Goal: Transaction & Acquisition: Purchase product/service

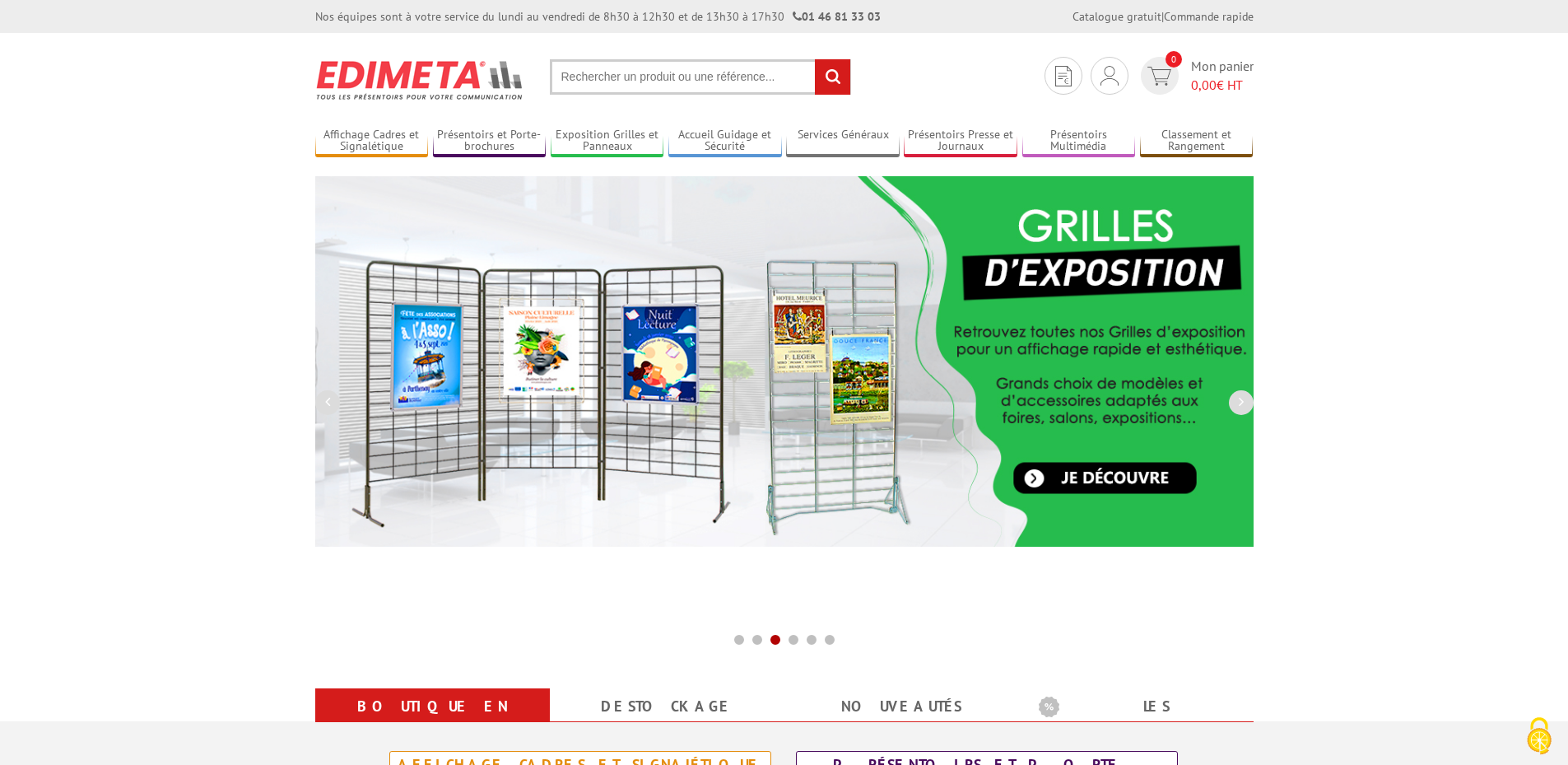
click at [594, 82] on input "text" at bounding box center [701, 77] width 301 height 36
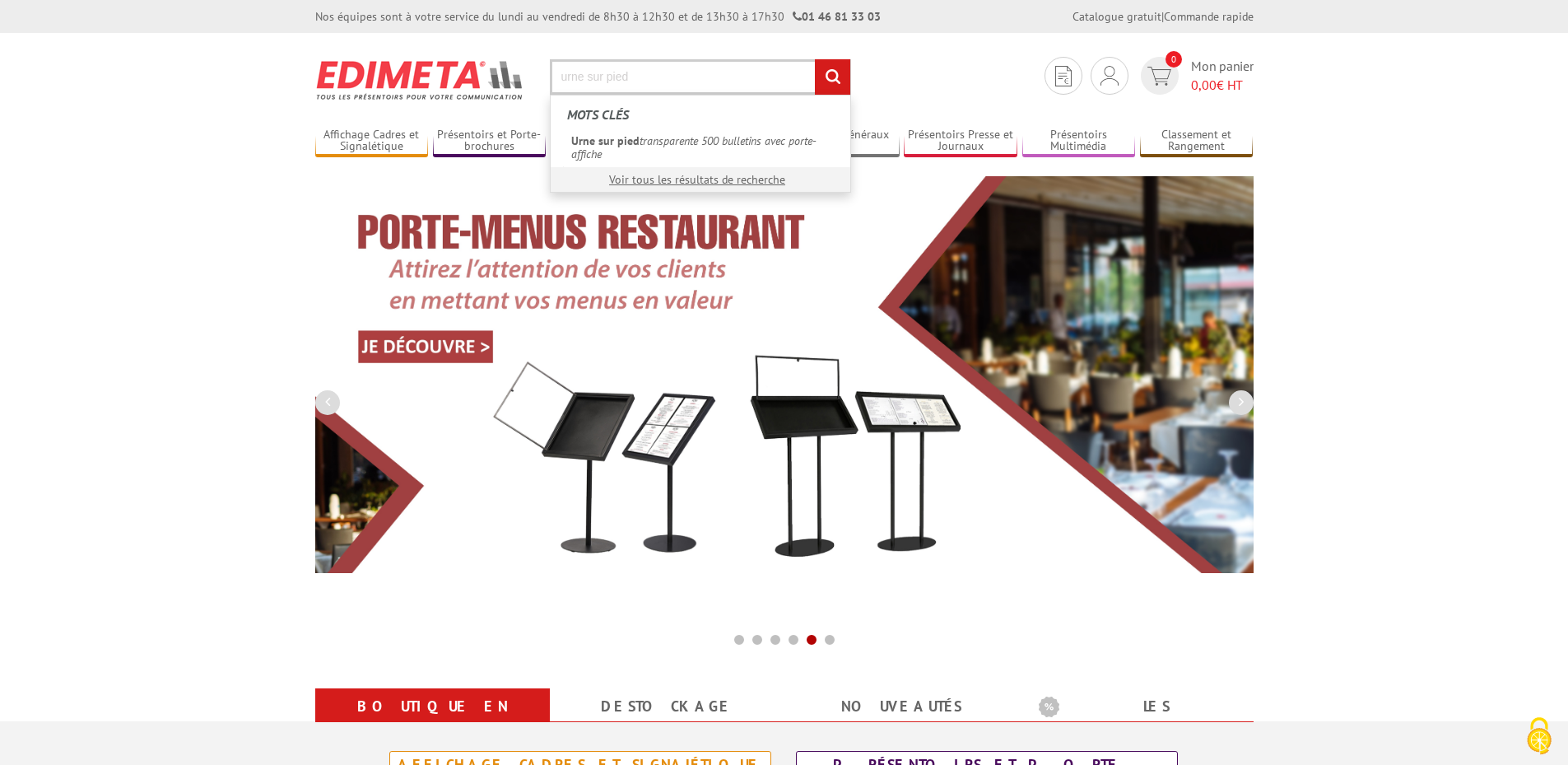
type input "urne sur pied"
click at [830, 75] on input "rechercher" at bounding box center [832, 77] width 36 height 36
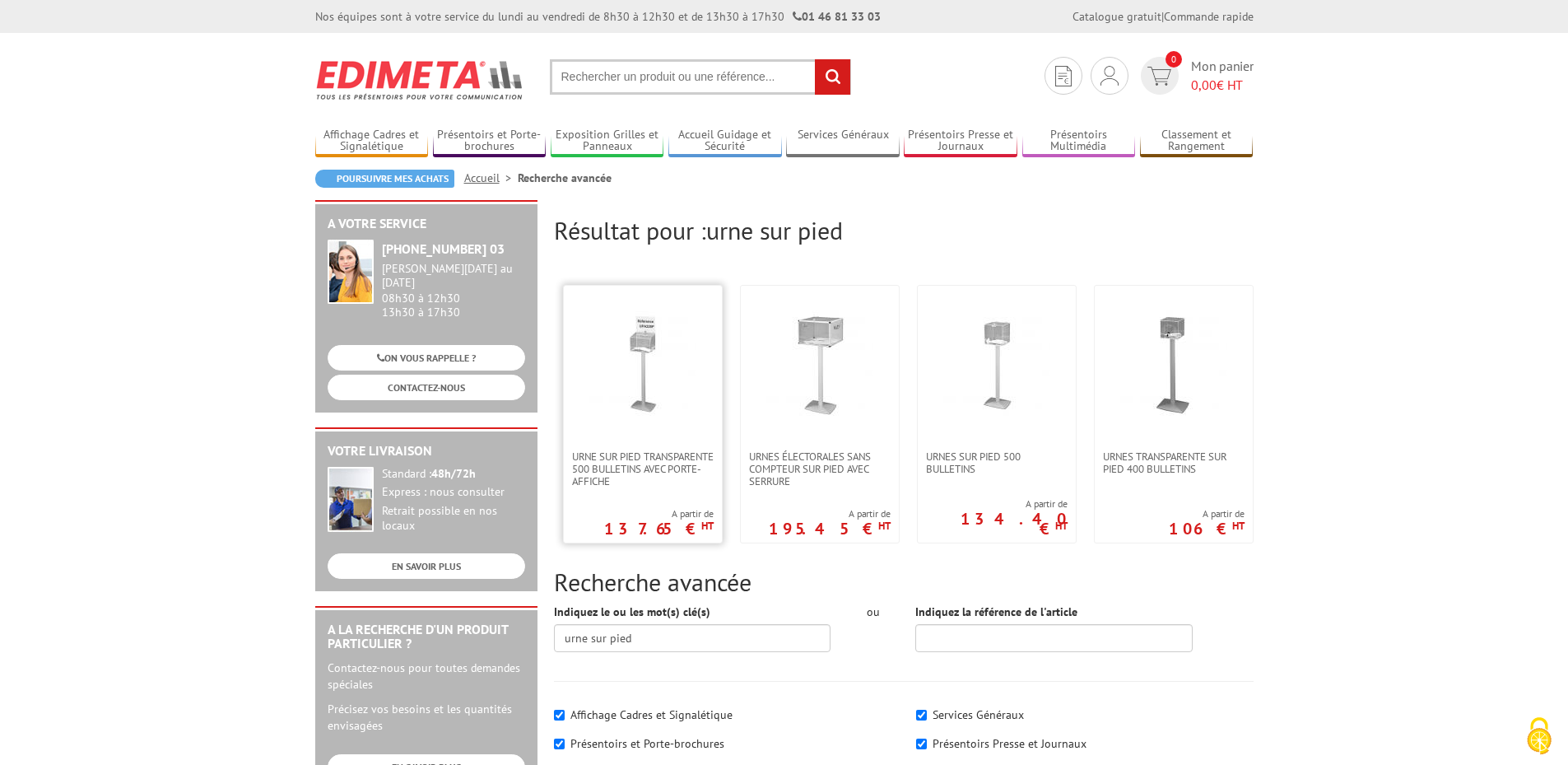
click at [636, 380] on img at bounding box center [643, 365] width 107 height 107
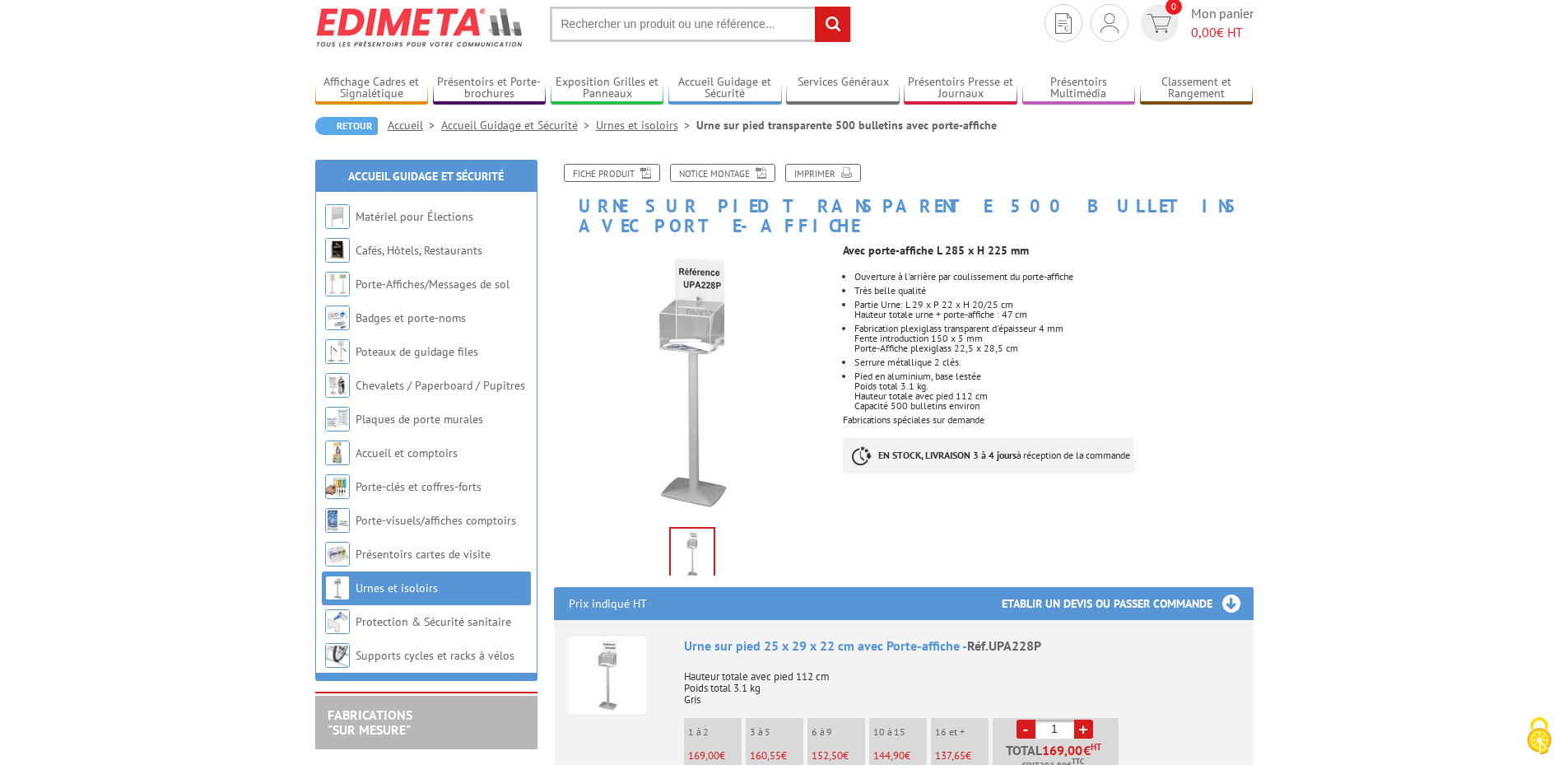
scroll to position [82, 0]
